Goal: Information Seeking & Learning: Learn about a topic

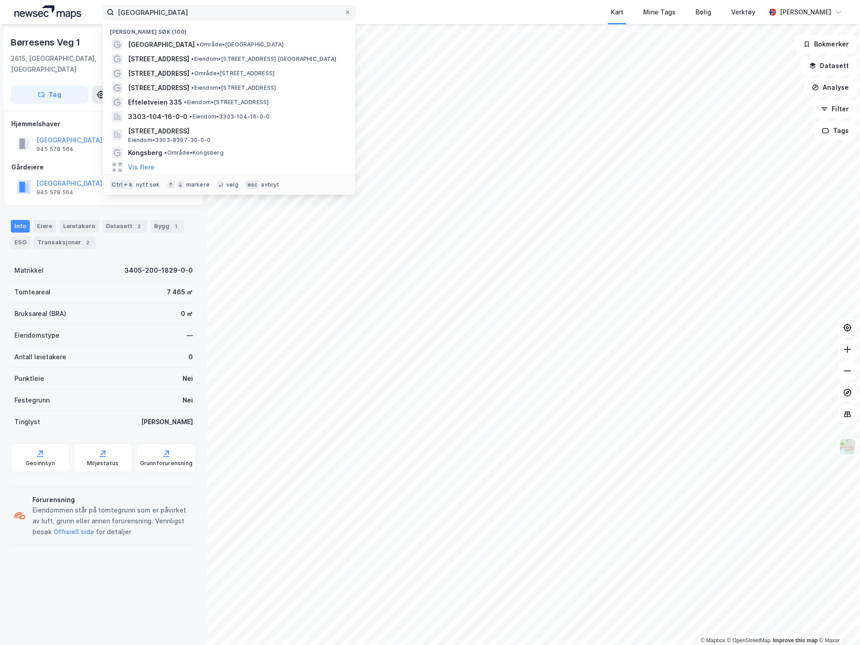
click at [229, 15] on input "lillehammer" at bounding box center [229, 12] width 230 height 14
type input "o"
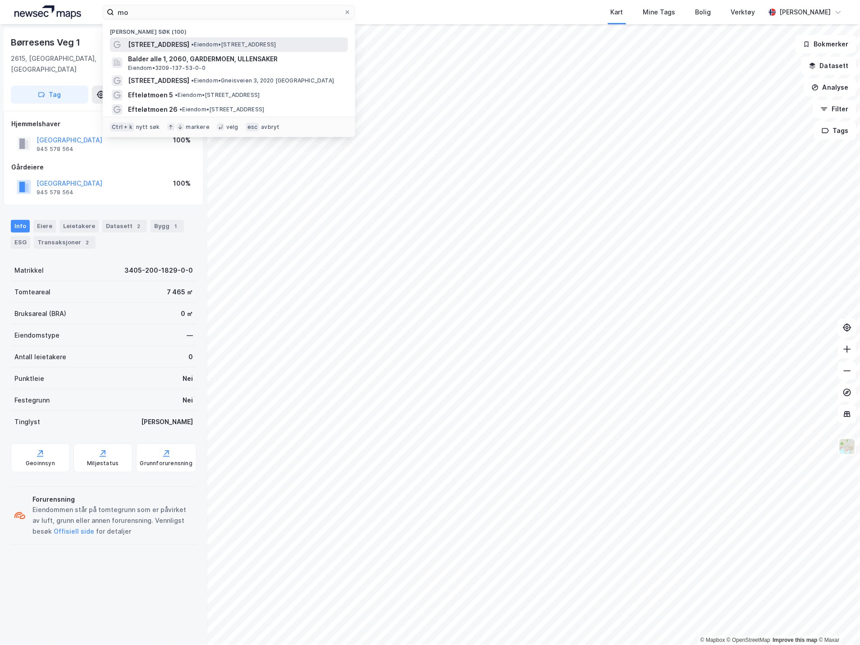
type input "mo"
click at [232, 40] on div "Mortensrudveien 13 • Eiendom • Mortensrudveien 13, 1283 Oslo" at bounding box center [237, 44] width 218 height 11
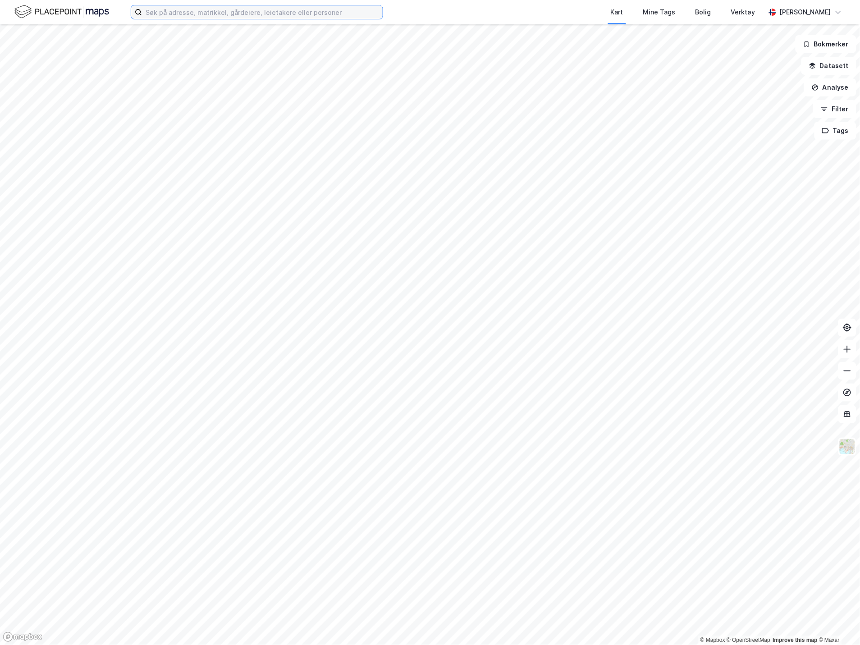
click at [250, 14] on input at bounding box center [262, 12] width 241 height 14
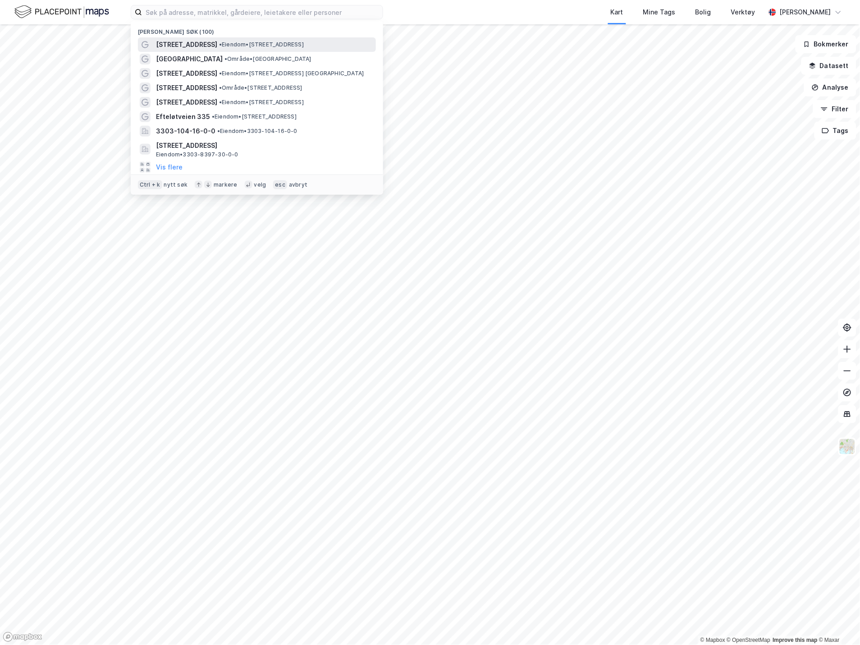
click at [243, 41] on span "• Eiendom • [STREET_ADDRESS]" at bounding box center [261, 44] width 85 height 7
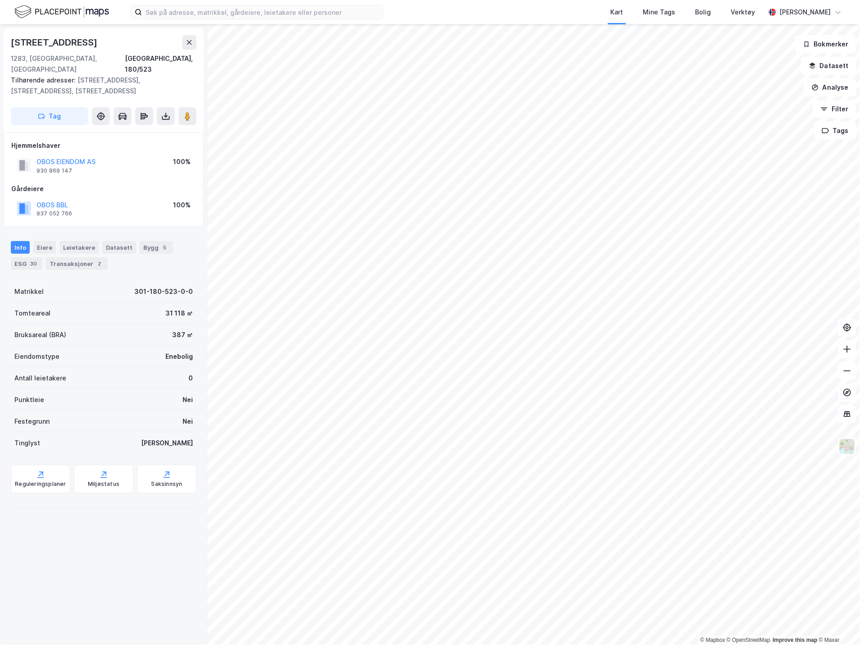
click at [69, 7] on img at bounding box center [61, 12] width 95 height 16
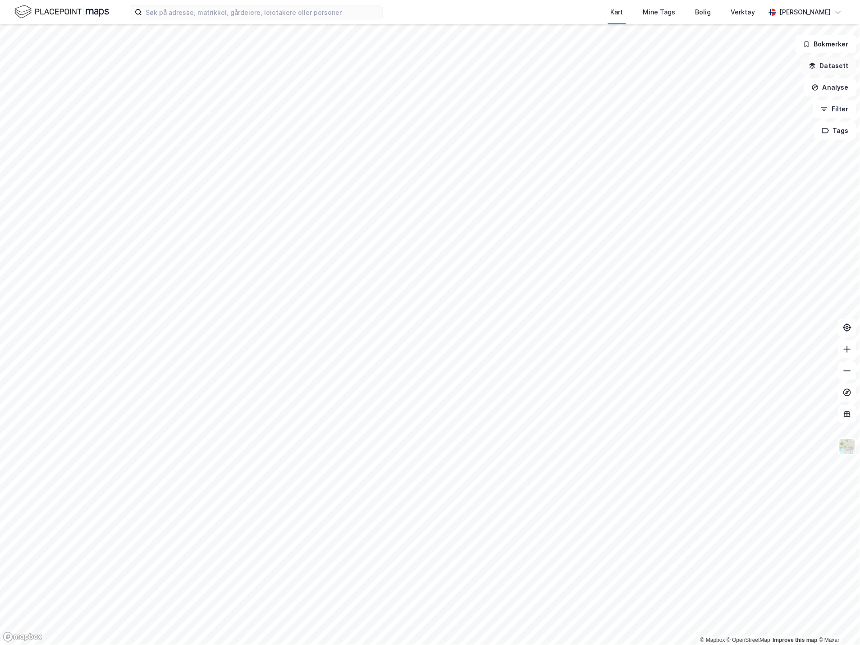
click at [839, 59] on button "Datasett" at bounding box center [829, 66] width 55 height 18
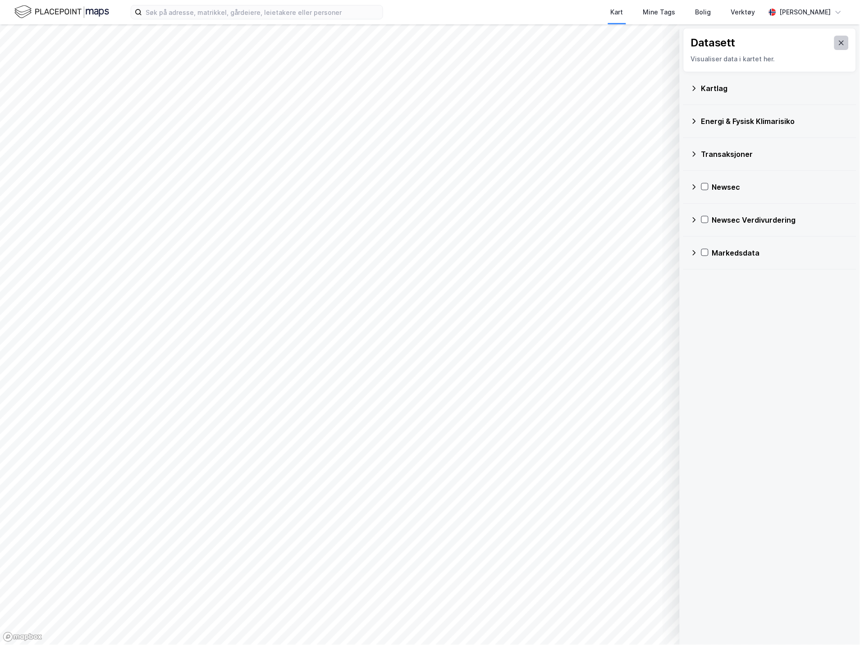
click at [835, 38] on button at bounding box center [842, 43] width 14 height 14
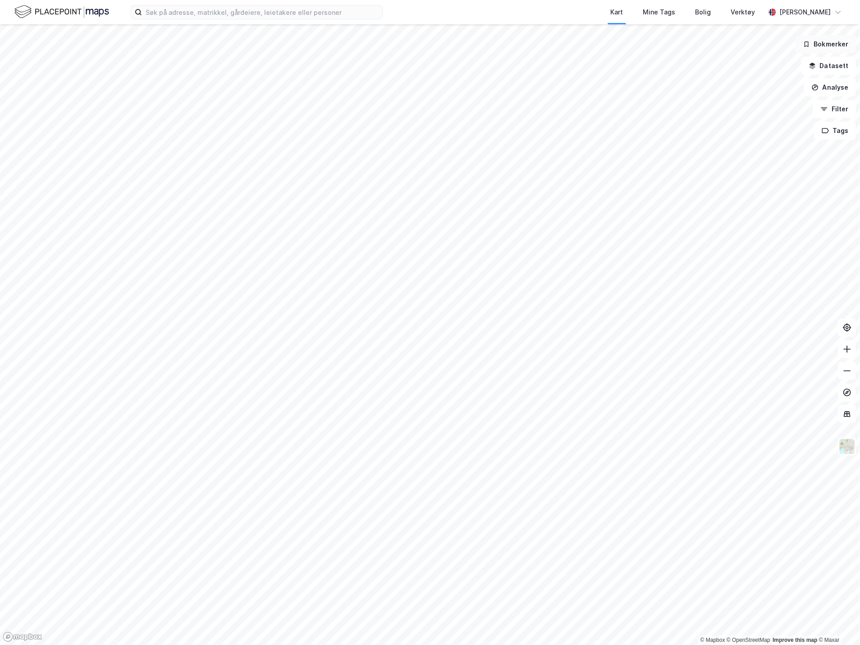
click at [821, 47] on button "Bokmerker" at bounding box center [826, 44] width 61 height 18
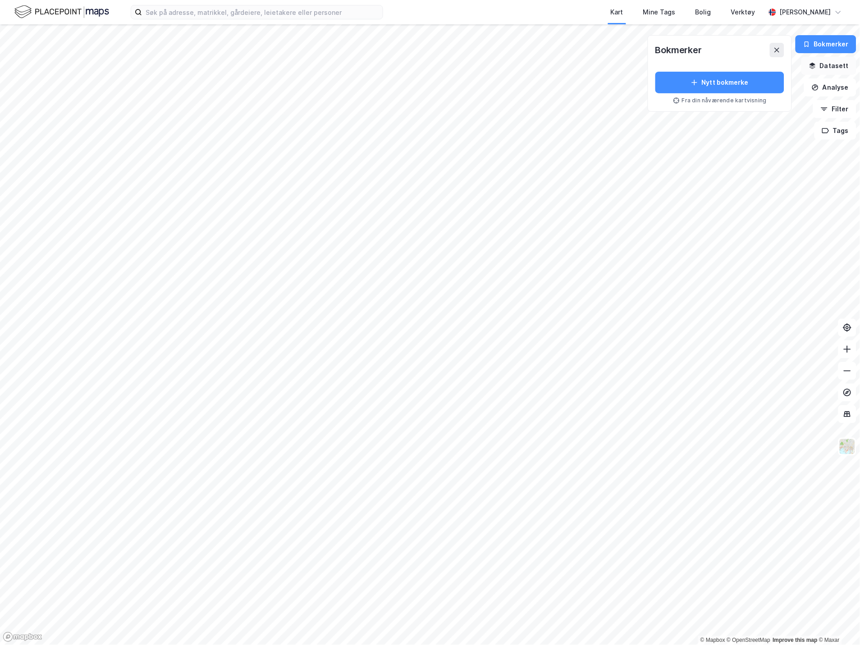
click at [821, 68] on button "Datasett" at bounding box center [829, 66] width 55 height 18
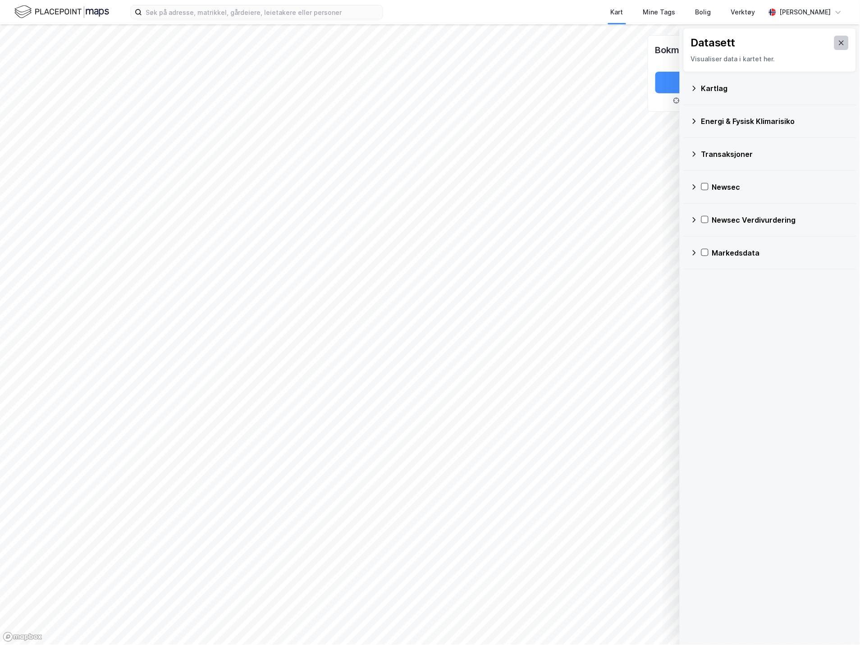
click at [841, 39] on button at bounding box center [842, 43] width 14 height 14
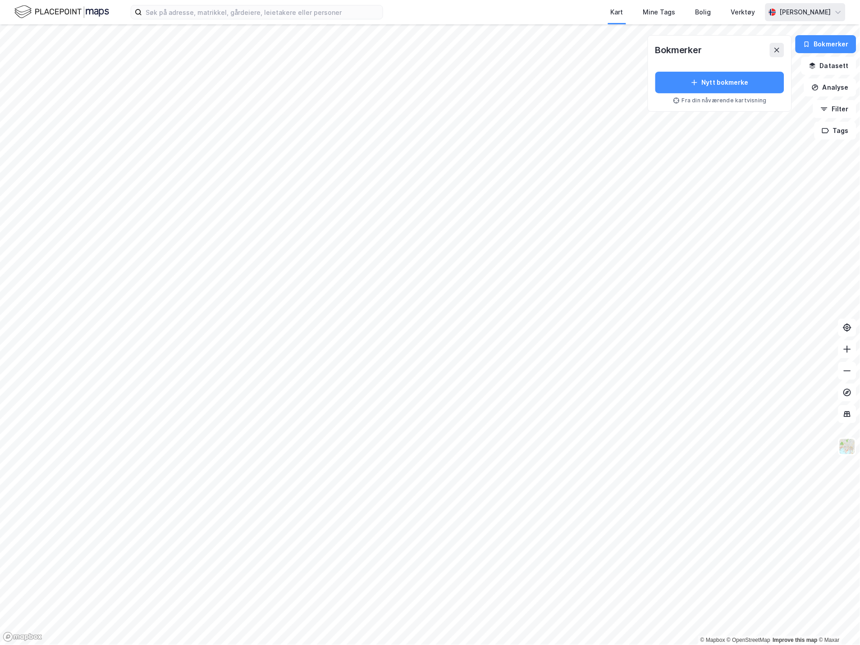
click at [837, 8] on div "[PERSON_NAME]" at bounding box center [806, 12] width 80 height 18
click at [777, 48] on icon at bounding box center [777, 50] width 5 height 5
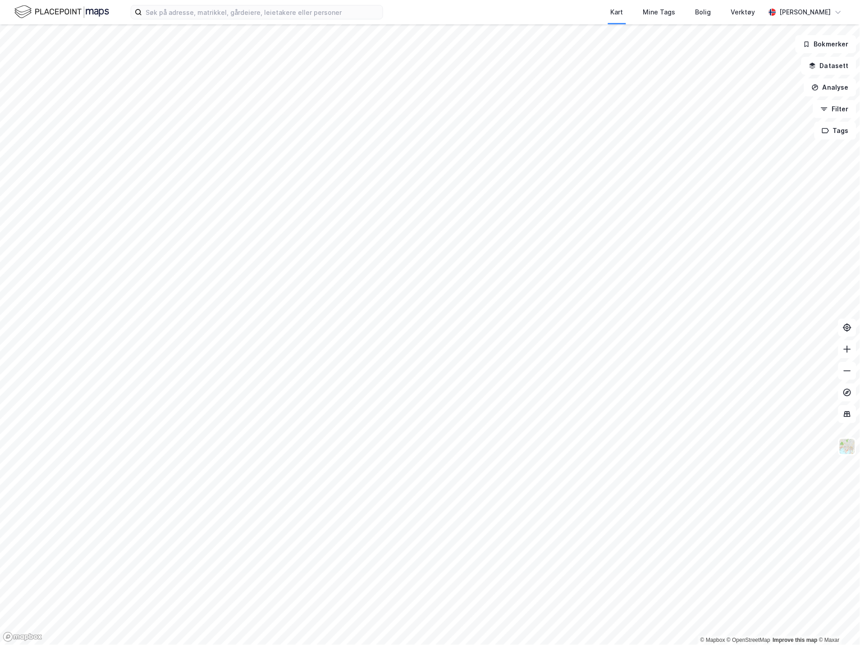
click at [20, 639] on link "Mapbox homepage" at bounding box center [23, 637] width 40 height 10
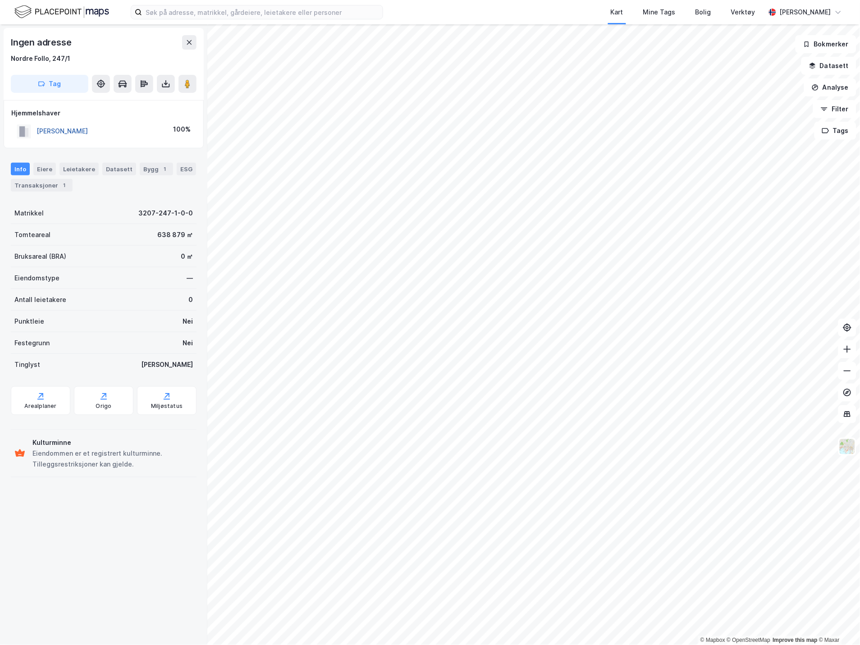
click at [0, 0] on button "SUNDT EVA MARGRETHE" at bounding box center [0, 0] width 0 height 0
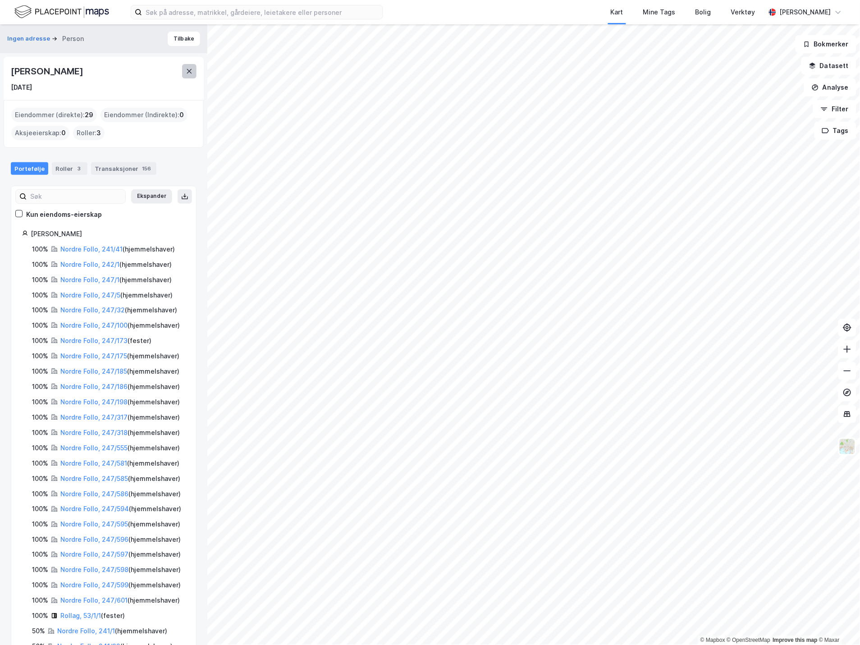
click at [189, 70] on icon at bounding box center [189, 71] width 7 height 7
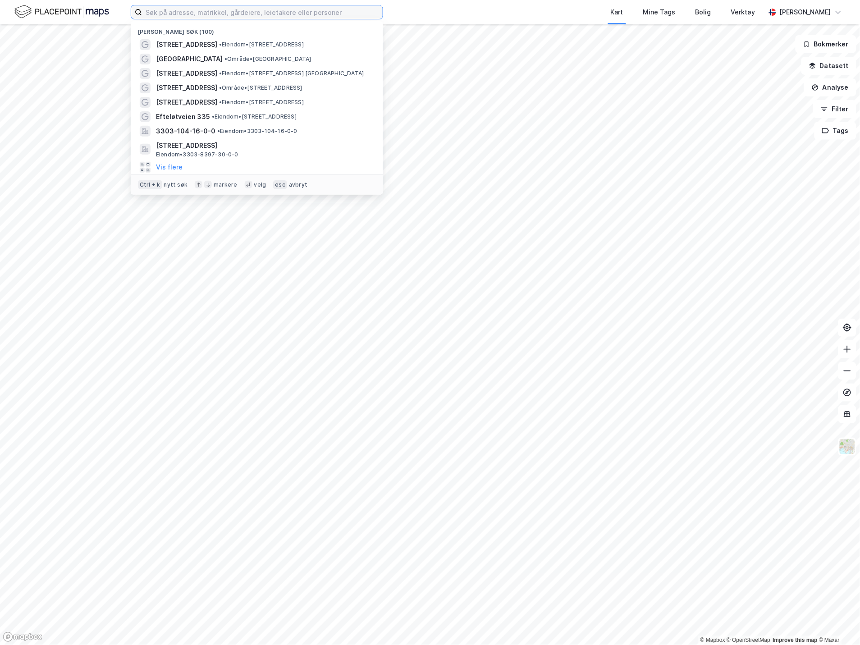
click at [192, 11] on input at bounding box center [262, 12] width 241 height 14
